Goal: Task Accomplishment & Management: Complete application form

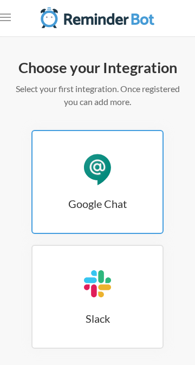
click at [58, 200] on h3 "Google Chat" at bounding box center [97, 203] width 130 height 15
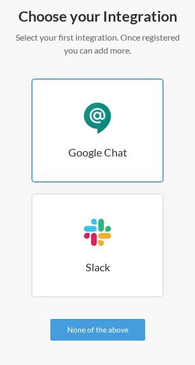
scroll to position [115, 0]
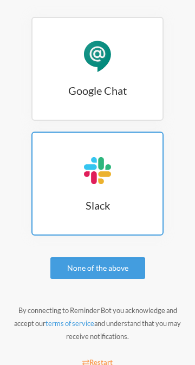
click at [115, 203] on h3 "Slack" at bounding box center [97, 205] width 130 height 15
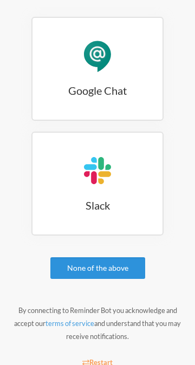
click at [127, 270] on link "None of the above" at bounding box center [97, 268] width 95 height 22
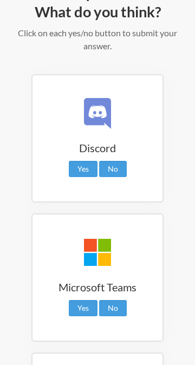
scroll to position [117, 0]
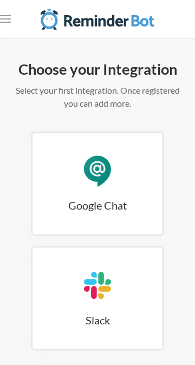
scroll to position [115, 0]
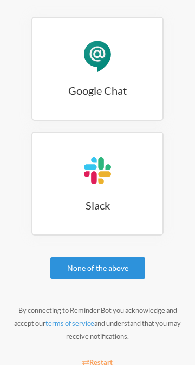
click at [60, 278] on link "None of the above" at bounding box center [97, 268] width 95 height 22
